Goal: Transaction & Acquisition: Purchase product/service

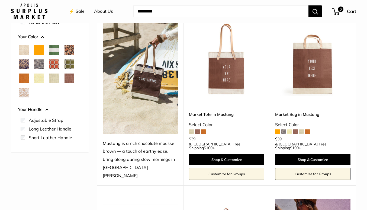
scroll to position [75, 0]
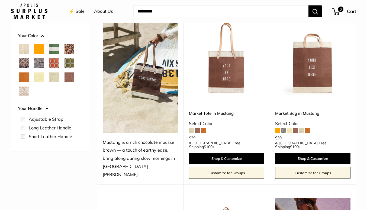
click at [193, 130] on span at bounding box center [191, 130] width 5 height 5
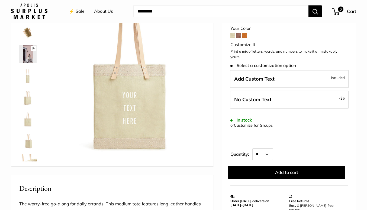
scroll to position [51, 0]
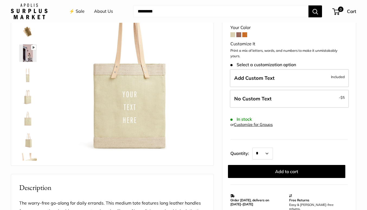
click at [239, 34] on span at bounding box center [238, 34] width 5 height 5
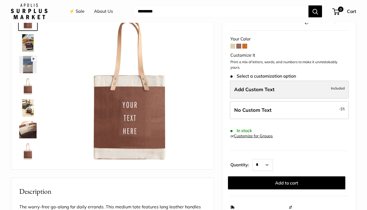
scroll to position [49, 0]
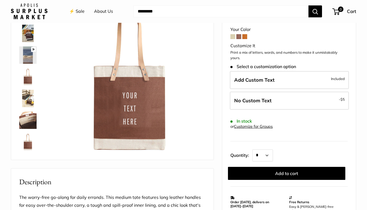
click at [245, 38] on span at bounding box center [244, 36] width 5 height 5
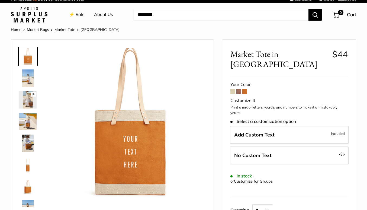
scroll to position [7, 0]
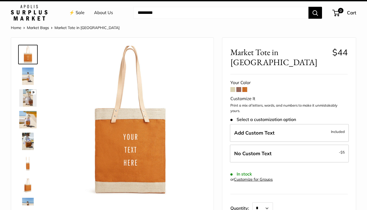
click at [238, 87] on span at bounding box center [238, 89] width 5 height 5
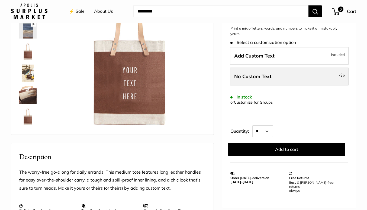
scroll to position [75, 0]
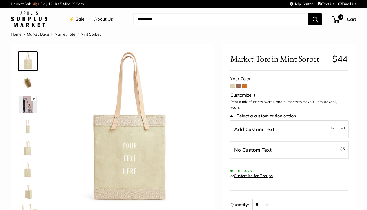
scroll to position [51, 0]
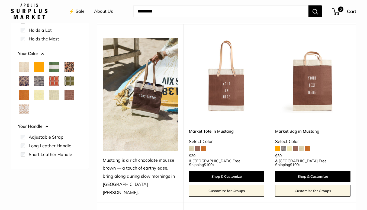
scroll to position [44, 0]
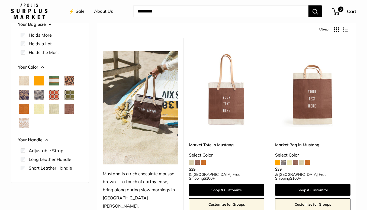
click at [69, 78] on span "Cheetah" at bounding box center [70, 81] width 10 height 10
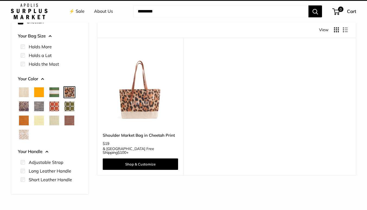
scroll to position [14, 0]
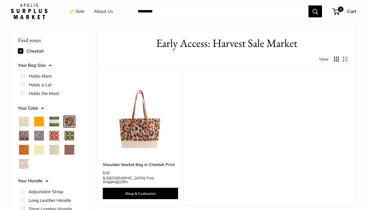
click at [53, 133] on span "Chenille Window Brick" at bounding box center [54, 136] width 10 height 10
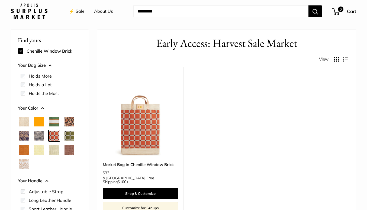
click at [70, 134] on span "Chenille Window Sage" at bounding box center [70, 136] width 10 height 10
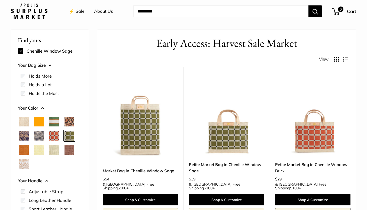
click at [56, 117] on span "Court Green" at bounding box center [54, 122] width 10 height 10
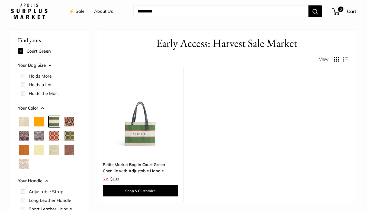
click at [36, 137] on span "Chambray" at bounding box center [39, 136] width 10 height 10
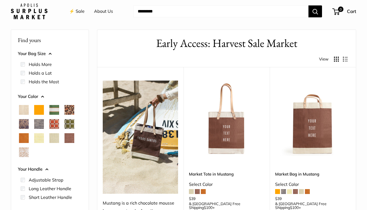
click at [41, 126] on span "Chambray" at bounding box center [39, 124] width 10 height 10
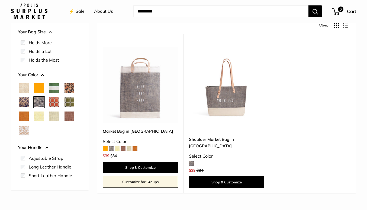
scroll to position [49, 0]
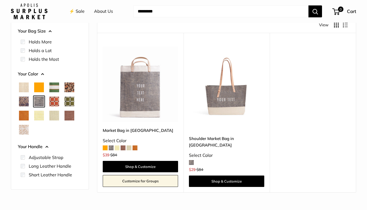
click at [0, 0] on img at bounding box center [0, 0] width 0 height 0
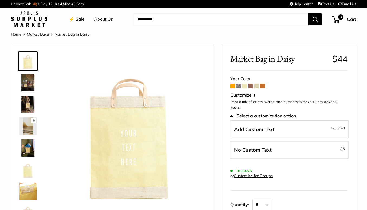
click at [250, 85] on span at bounding box center [250, 86] width 5 height 5
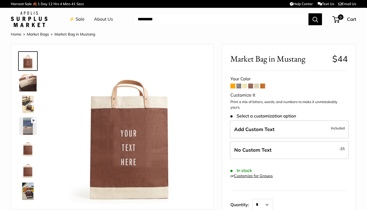
click at [258, 86] on span at bounding box center [256, 86] width 5 height 5
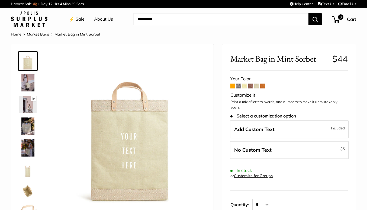
click at [264, 85] on span at bounding box center [262, 86] width 5 height 5
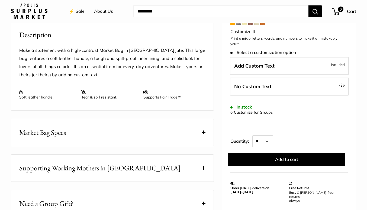
scroll to position [209, 0]
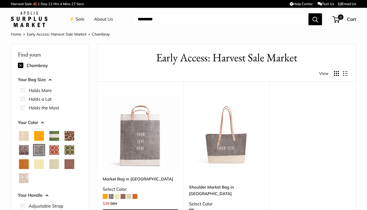
scroll to position [49, 0]
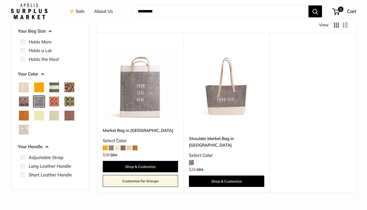
click at [57, 115] on span "Mint Sorbet" at bounding box center [54, 116] width 10 height 10
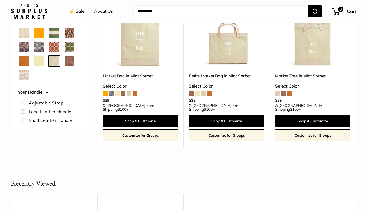
scroll to position [104, 0]
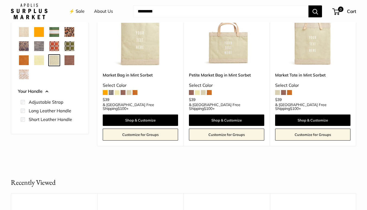
click at [24, 72] on span "White Porcelain" at bounding box center [24, 74] width 10 height 10
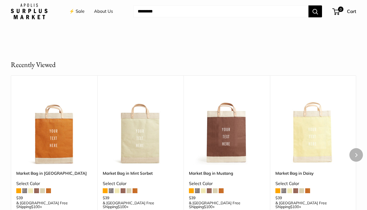
scroll to position [304, 0]
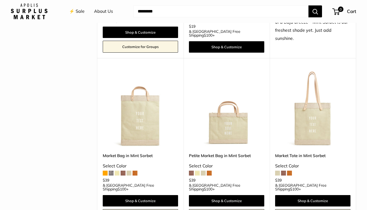
scroll to position [371, 0]
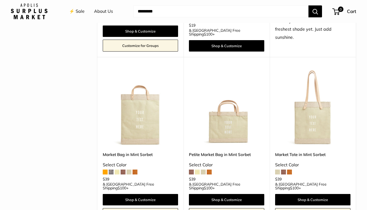
click at [0, 0] on img at bounding box center [0, 0] width 0 height 0
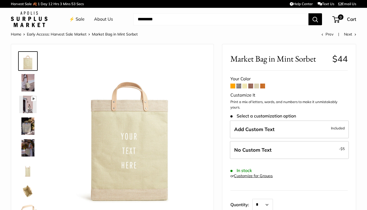
click at [239, 85] on span at bounding box center [238, 86] width 5 height 5
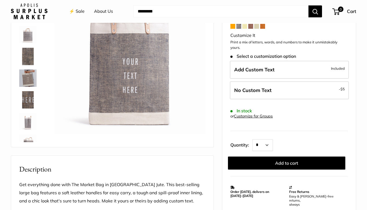
scroll to position [71, 0]
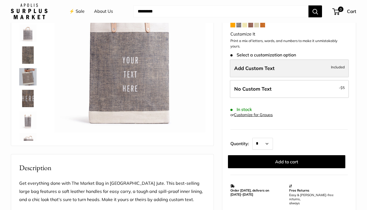
click at [257, 61] on label "Add Custom Text Included" at bounding box center [289, 68] width 119 height 18
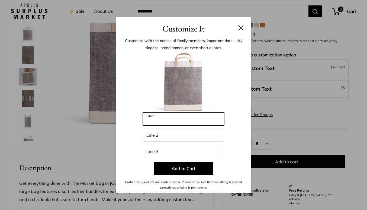
click at [167, 117] on input "Line 1" at bounding box center [183, 118] width 81 height 13
type input "*"
click at [241, 27] on button at bounding box center [240, 27] width 5 height 5
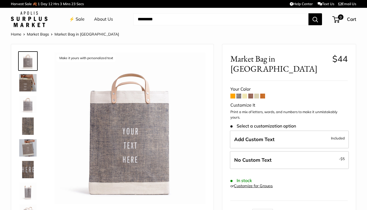
scroll to position [0, 0]
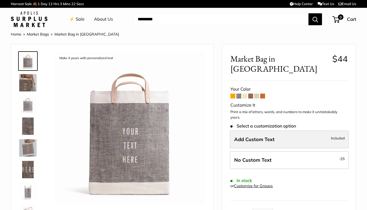
click at [251, 131] on label "Add Custom Text Included" at bounding box center [289, 139] width 119 height 18
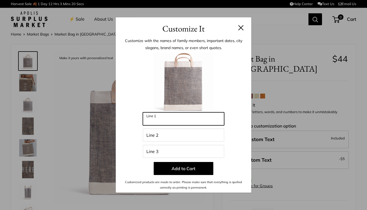
click at [200, 118] on input "Line 1" at bounding box center [183, 118] width 81 height 13
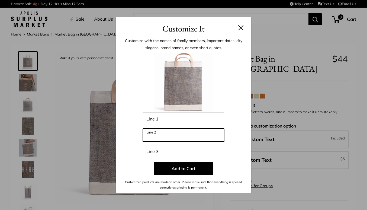
click at [192, 134] on input "Line 2" at bounding box center [183, 135] width 81 height 13
type input "********"
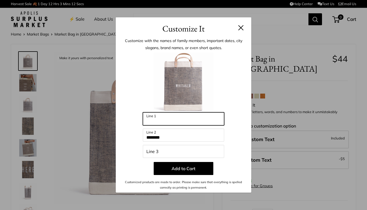
click at [159, 121] on input "Line 1" at bounding box center [183, 118] width 81 height 13
type input "*"
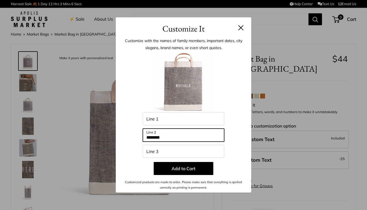
drag, startPoint x: 172, startPoint y: 137, endPoint x: 135, endPoint y: 134, distance: 37.5
click at [135, 136] on div "Enter 42 letters Line 1 ******** Line 2 Line 3 Add to Cart Customized products …" at bounding box center [183, 122] width 119 height 138
type input "******"
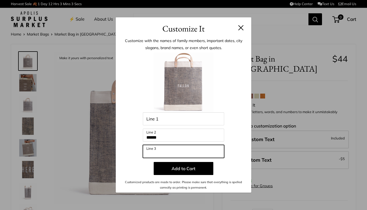
click at [159, 150] on input "Line 3" at bounding box center [183, 151] width 81 height 13
type input "*"
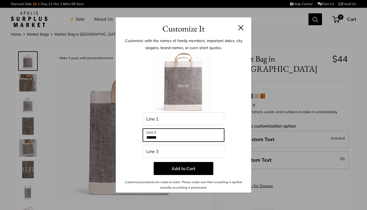
drag, startPoint x: 171, startPoint y: 136, endPoint x: 130, endPoint y: 131, distance: 41.0
click at [130, 132] on div "Enter 42 letters Line 1 ****** Line 2 Line 3 Add to Cart Customized products ar…" at bounding box center [183, 122] width 119 height 138
type input "********"
click at [241, 28] on button at bounding box center [240, 27] width 5 height 5
